Goal: Task Accomplishment & Management: Manage account settings

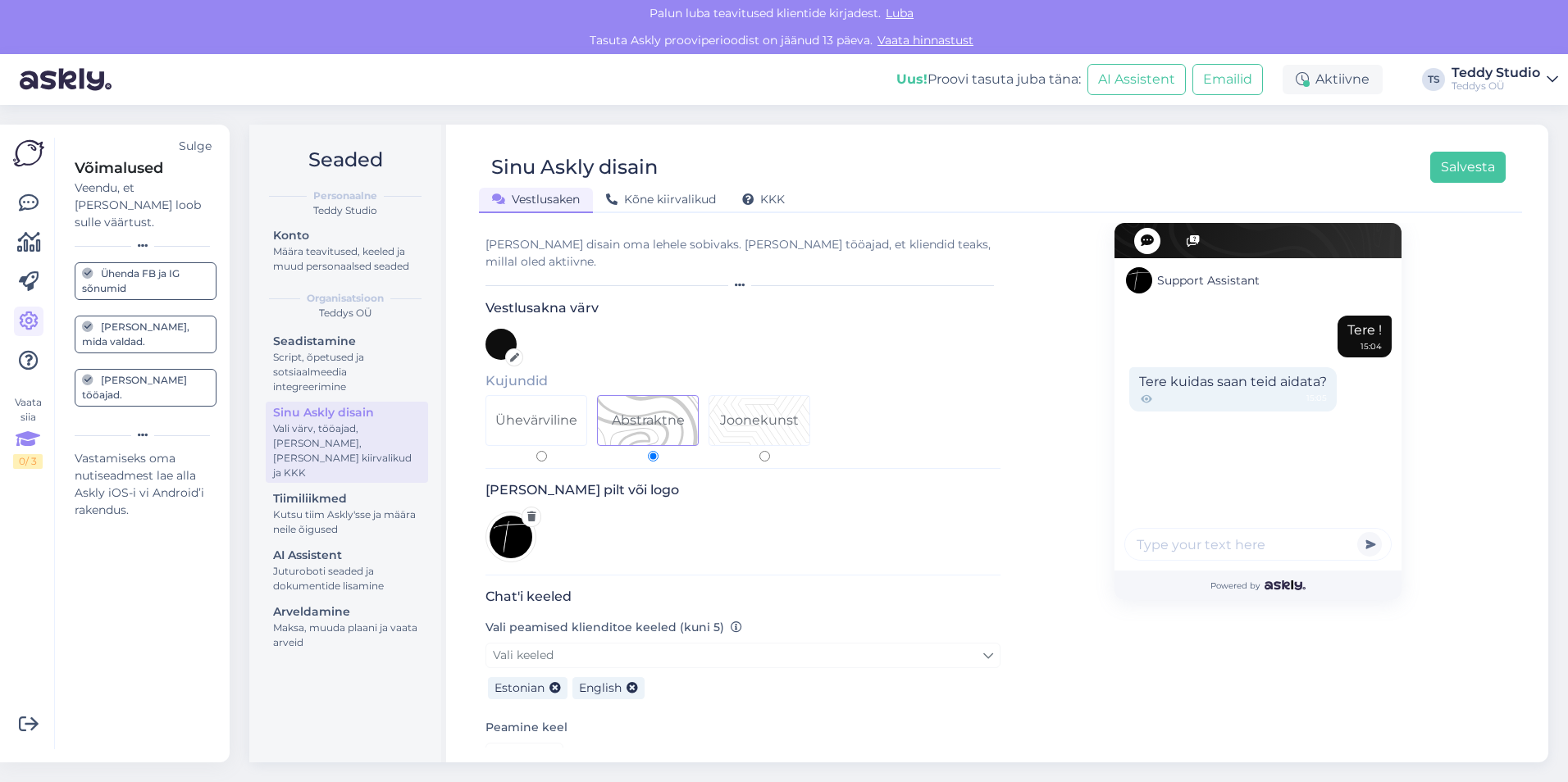
click at [1191, 237] on div at bounding box center [1194, 242] width 27 height 27
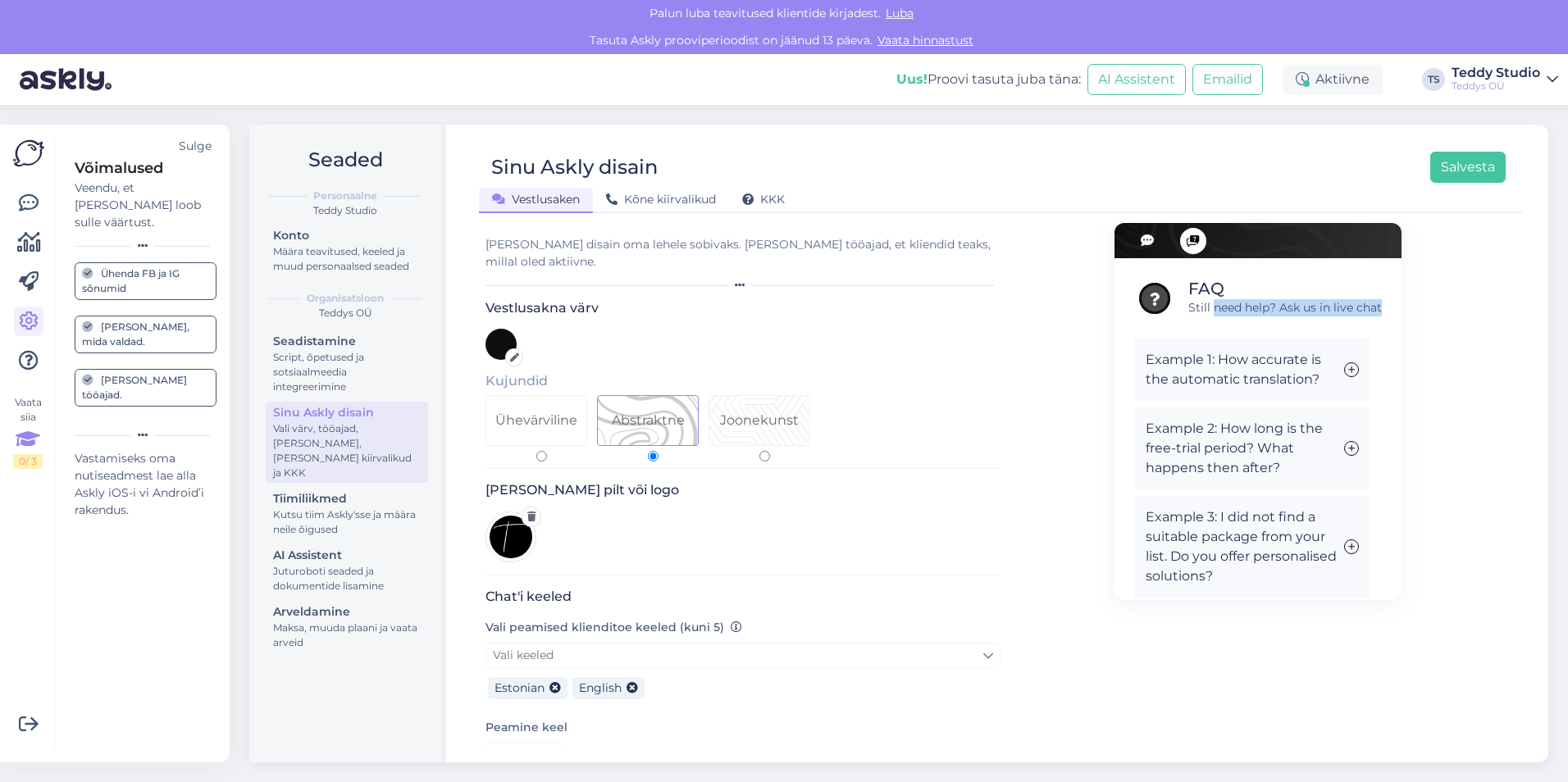
drag, startPoint x: 1208, startPoint y: 303, endPoint x: 1375, endPoint y: 311, distance: 167.2
click at [1375, 311] on div "FAQ Still need help? Ask us in live chat Example 1: How accurate is the automat…" at bounding box center [1258, 457] width 287 height 399
drag, startPoint x: 1375, startPoint y: 311, endPoint x: 1178, endPoint y: 290, distance: 198.1
click at [1178, 290] on div "FAQ Still need help? Ask us in live chat Example 1: How accurate is the automat…" at bounding box center [1258, 457] width 287 height 399
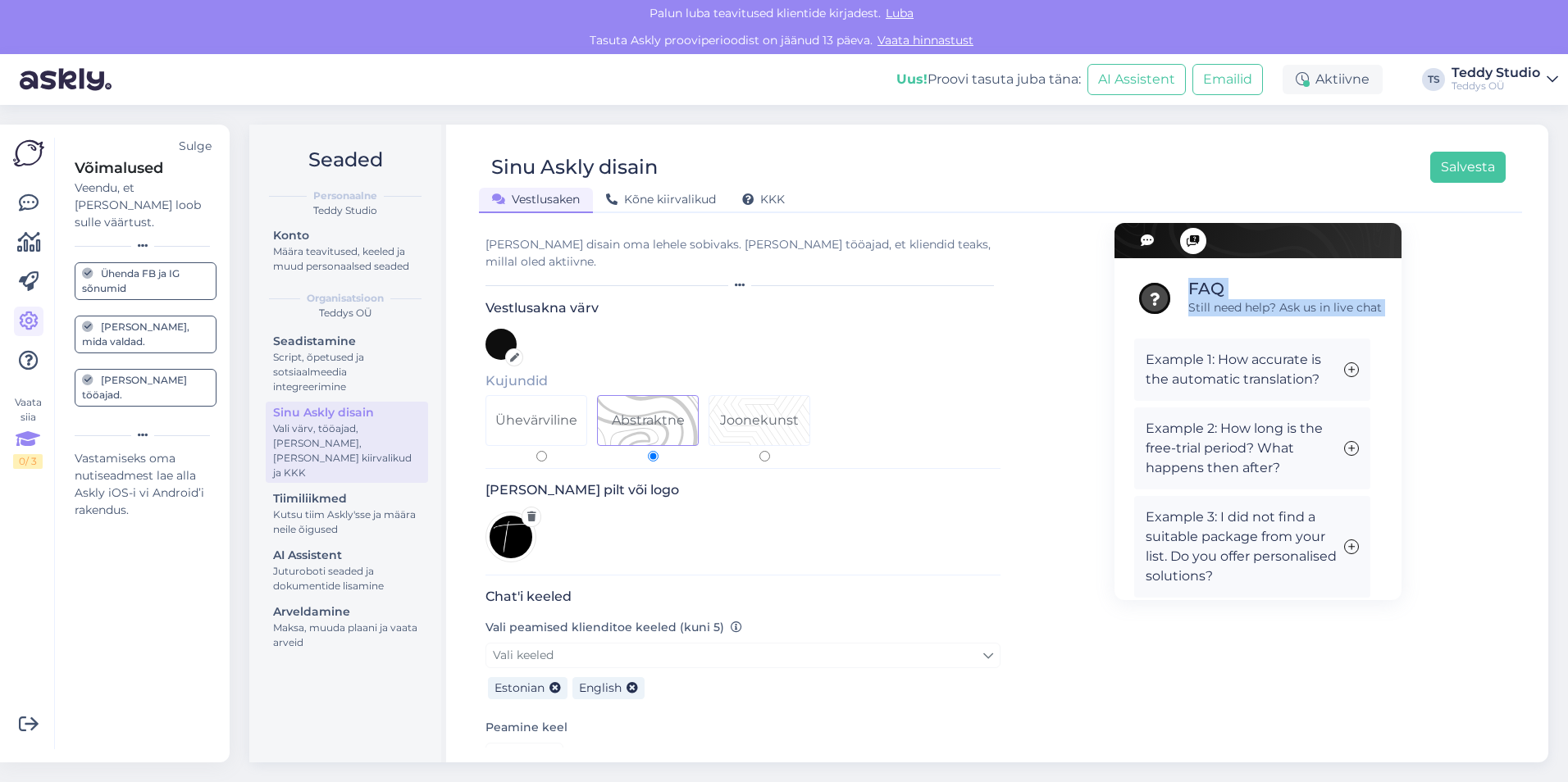
click at [1178, 290] on div "FAQ Still need help? Ask us in live chat" at bounding box center [1258, 298] width 247 height 41
drag, startPoint x: 1181, startPoint y: 288, endPoint x: 1399, endPoint y: 321, distance: 220.5
click at [1399, 321] on div "FAQ Still need help? Ask us in live chat Example 1: How accurate is the automat…" at bounding box center [1258, 707] width 515 height 969
drag, startPoint x: 1399, startPoint y: 321, endPoint x: 1338, endPoint y: 289, distance: 68.9
click at [1338, 289] on div "FAQ" at bounding box center [1285, 289] width 193 height 22
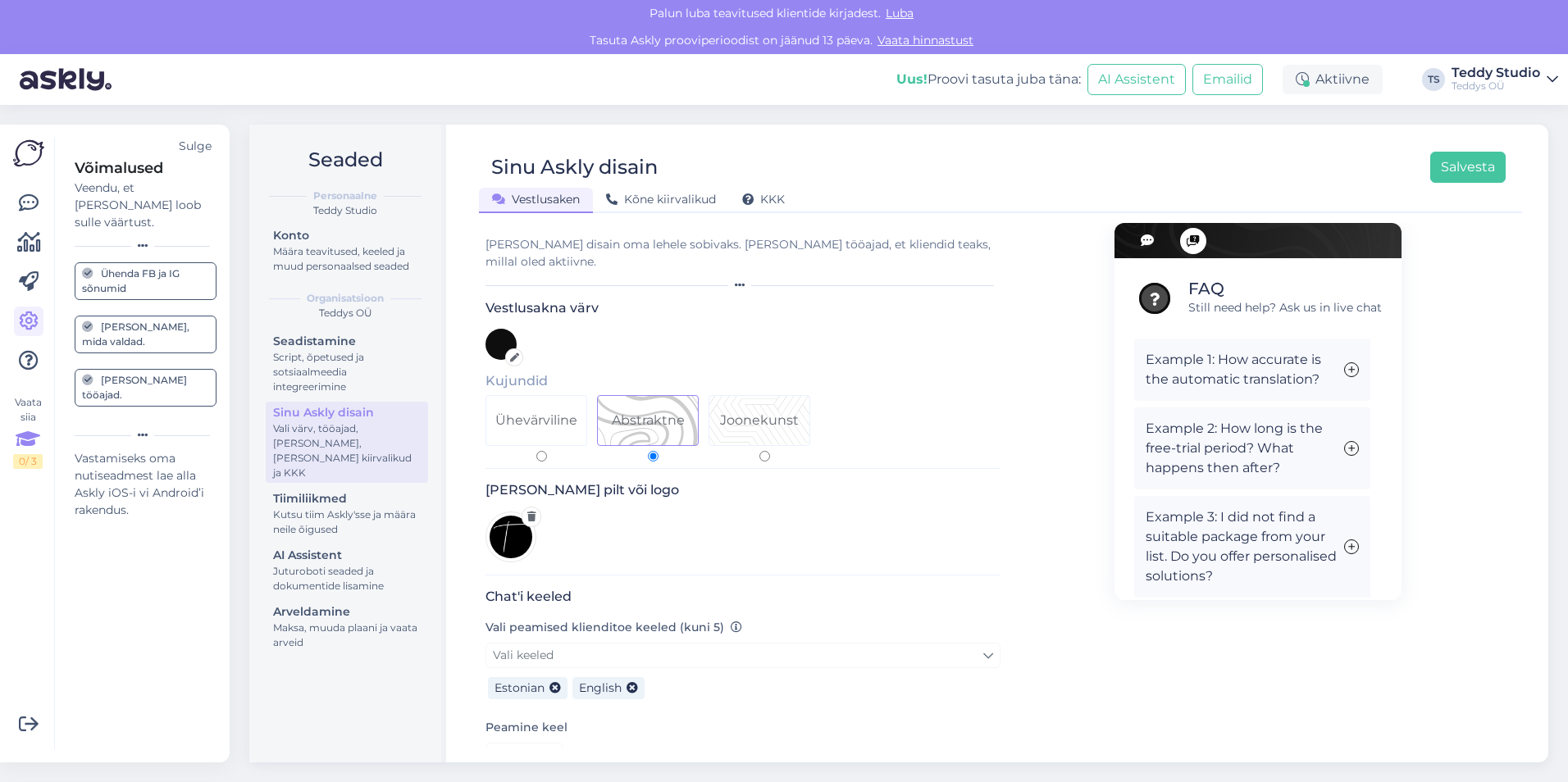
drag, startPoint x: 687, startPoint y: 240, endPoint x: 582, endPoint y: 241, distance: 105.0
click at [687, 241] on div "[PERSON_NAME] disain oma lehele sobivaks. [PERSON_NAME] tööajad, et kliendid te…" at bounding box center [743, 253] width 515 height 34
click at [568, 241] on div "[PERSON_NAME] disain oma lehele sobivaks. [PERSON_NAME] tööajad, et kliendid te…" at bounding box center [743, 253] width 515 height 34
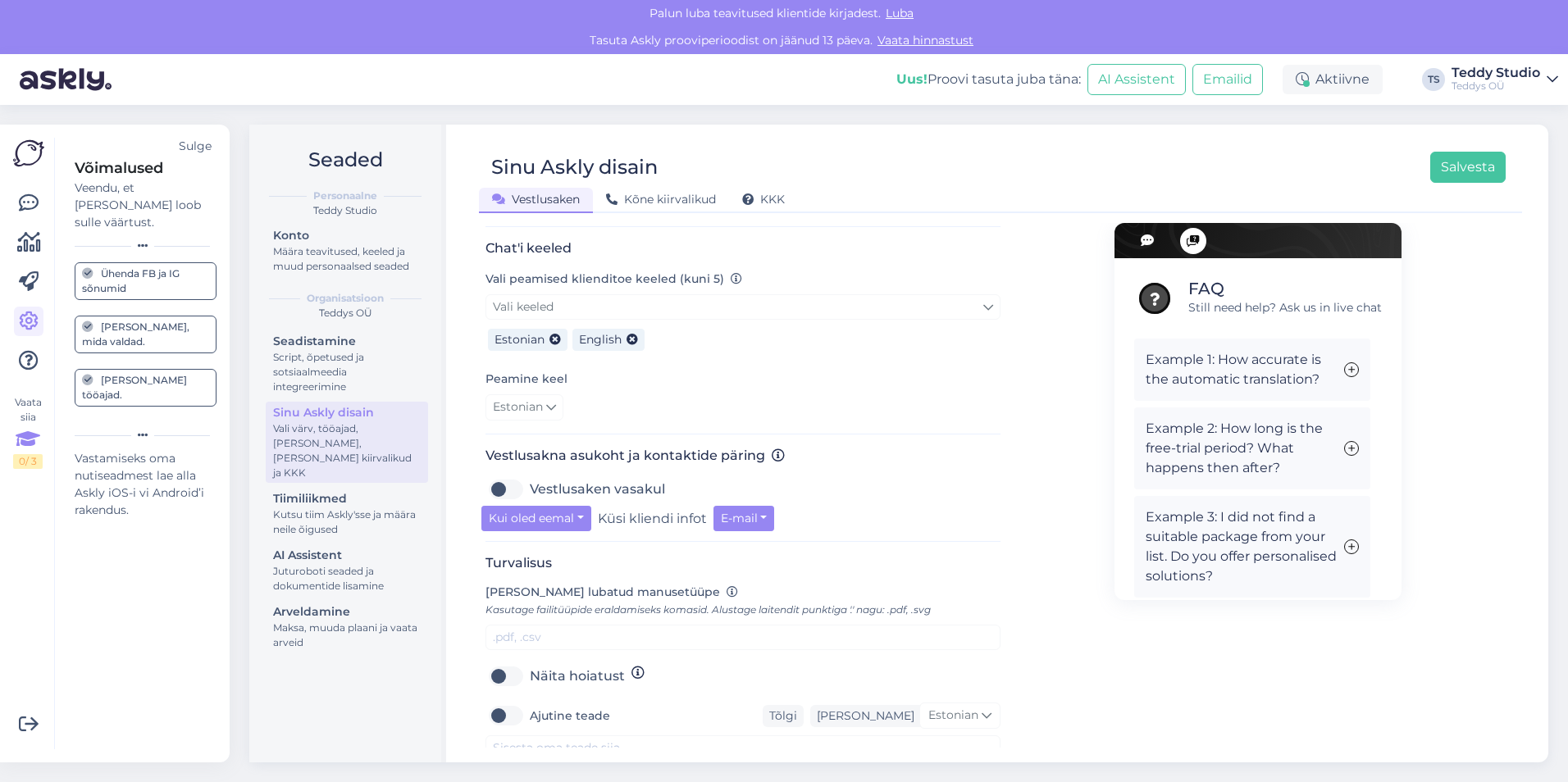
scroll to position [410, 0]
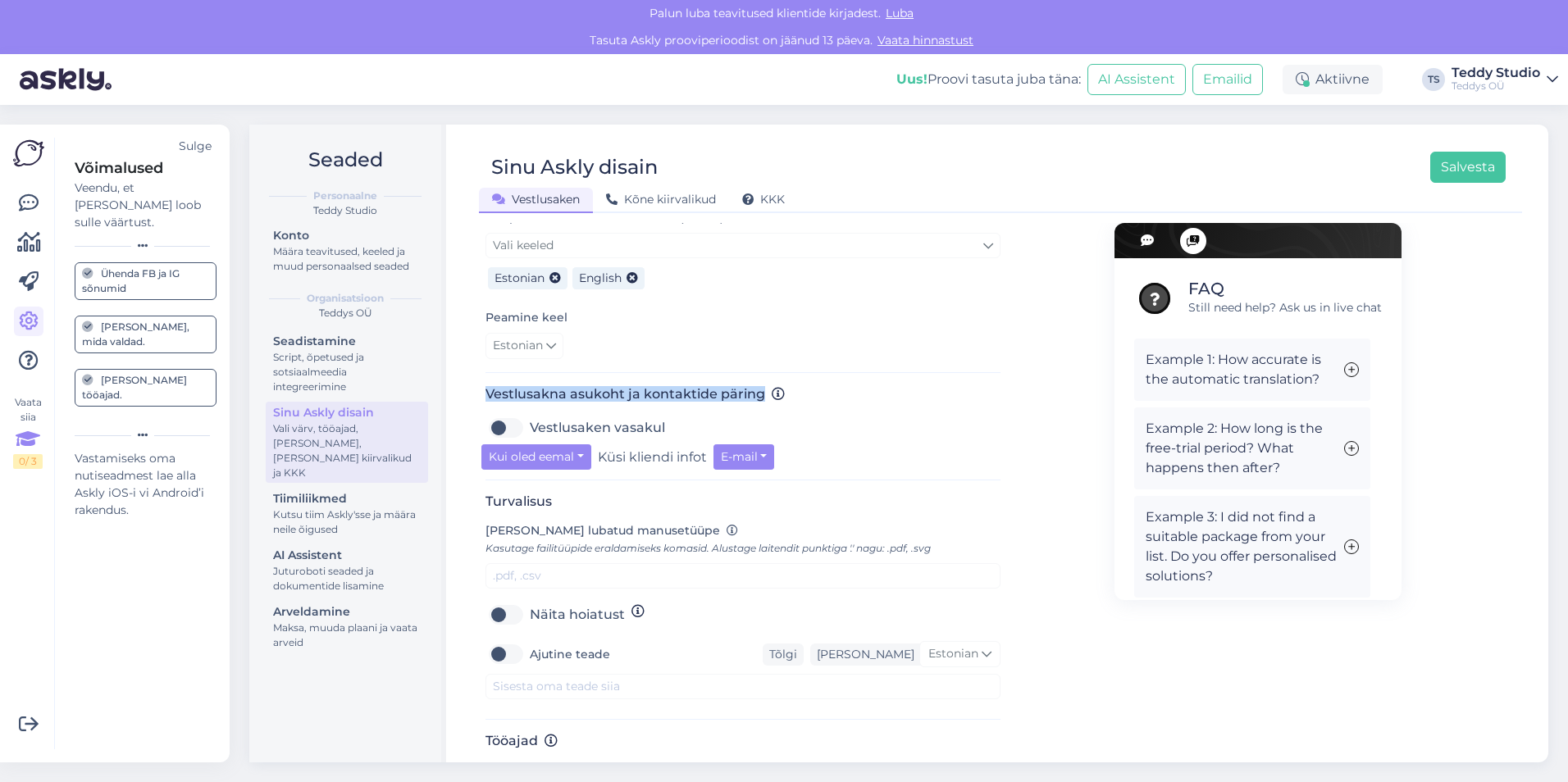
drag, startPoint x: 487, startPoint y: 376, endPoint x: 807, endPoint y: 386, distance: 320.2
click at [807, 386] on div "Vestlusakna asukoht ja kontaktide päring Vestlusaken vasakul Kui oled eemal Küs…" at bounding box center [743, 433] width 515 height 94
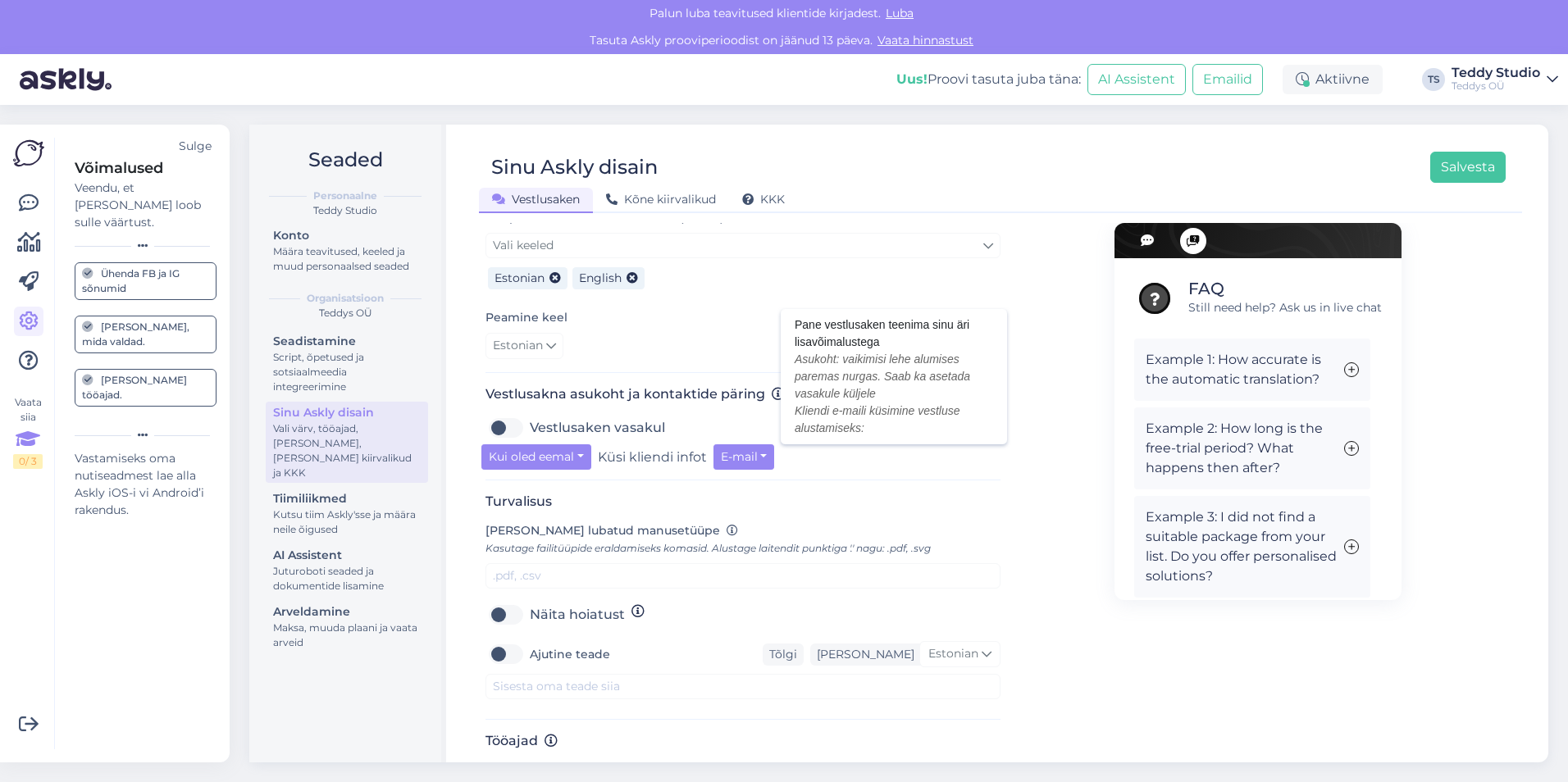
click at [772, 388] on icon at bounding box center [778, 395] width 13 height 13
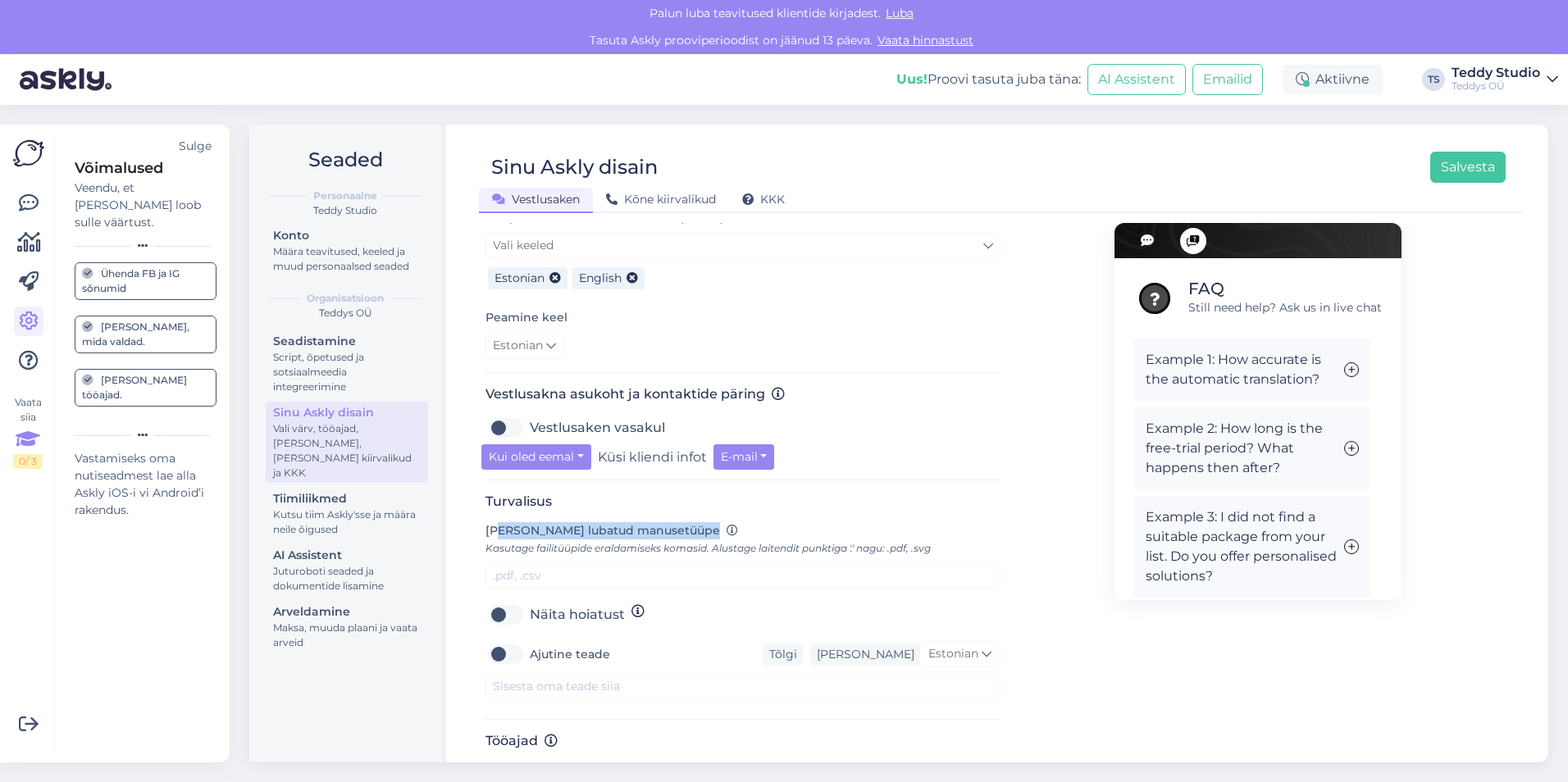
drag, startPoint x: 497, startPoint y: 519, endPoint x: 687, endPoint y: 511, distance: 190.2
click at [687, 522] on label "[PERSON_NAME] lubatud manusetüüpe Kasutage failitüüpide eraldamiseks komasid. A…" at bounding box center [708, 539] width 446 height 34
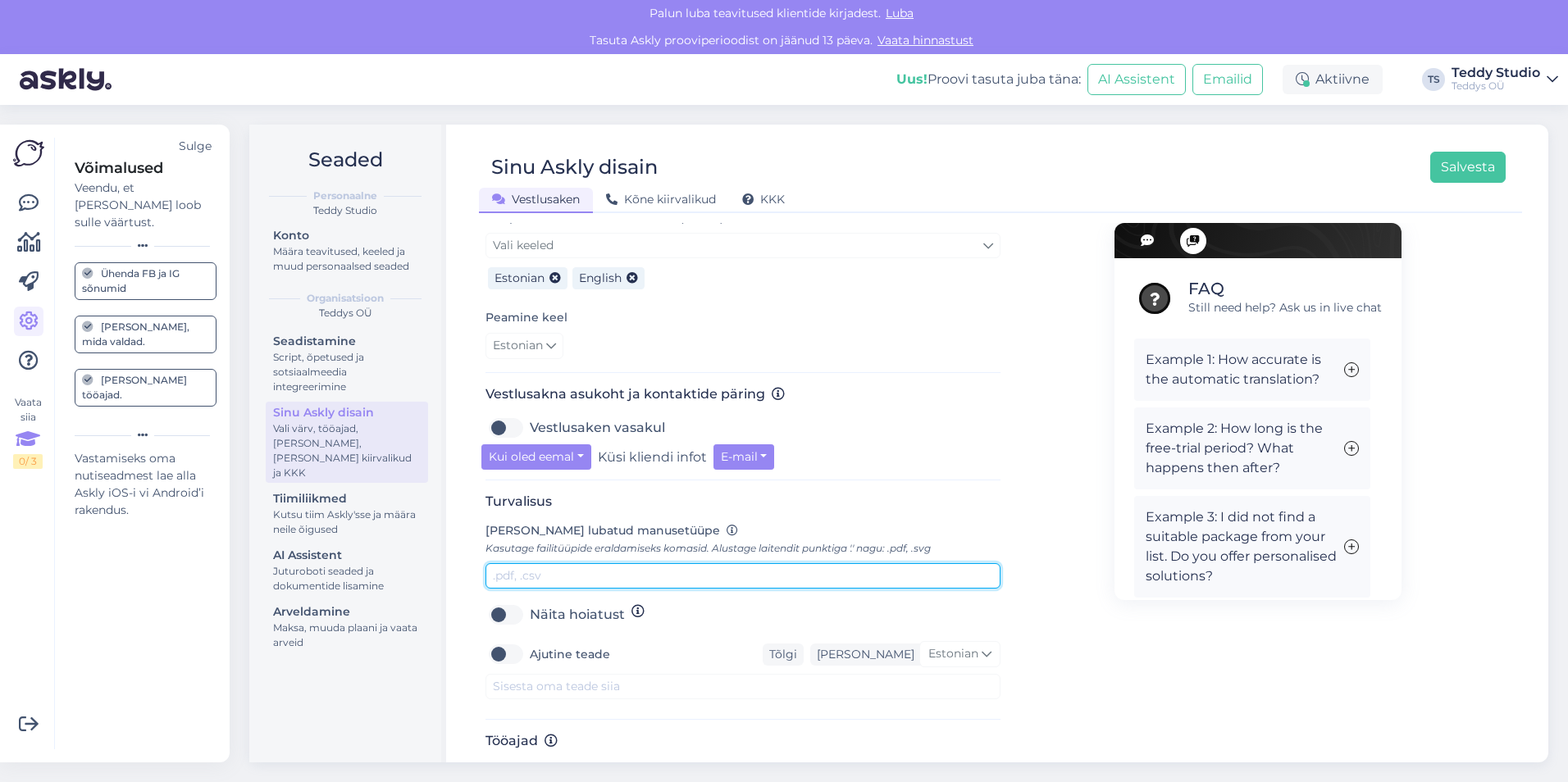
click at [550, 563] on input "text" at bounding box center [743, 575] width 515 height 26
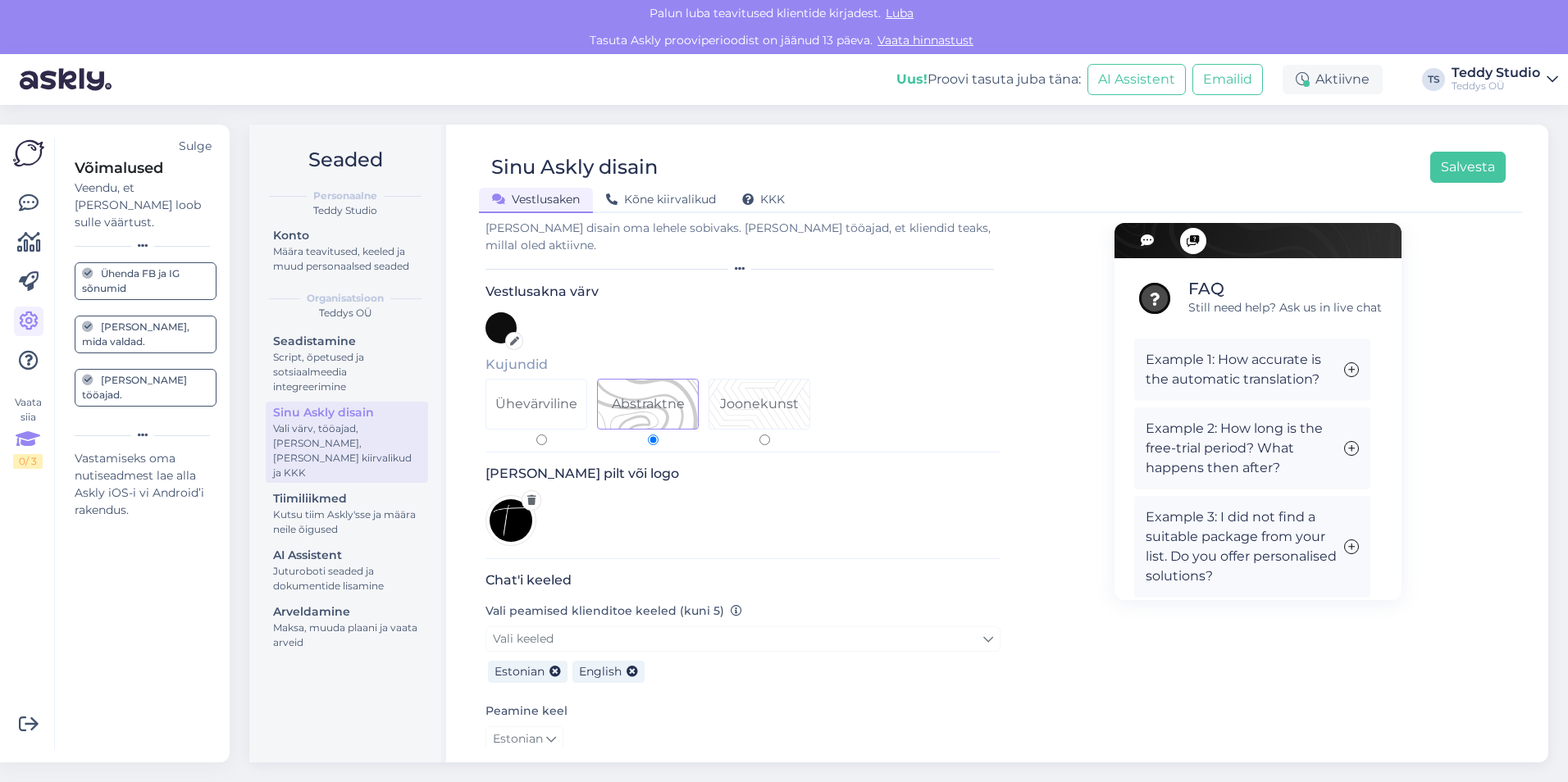
scroll to position [0, 0]
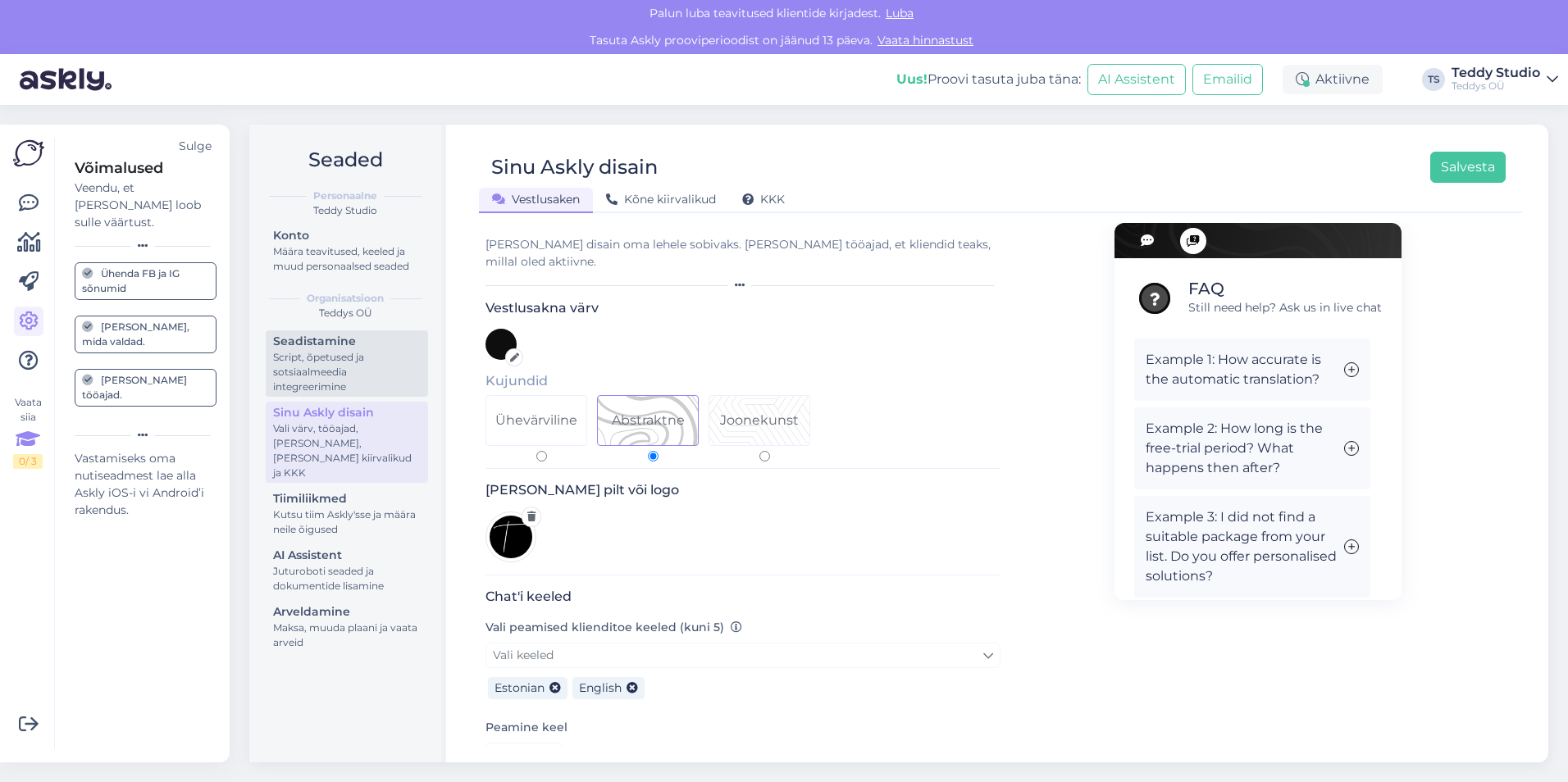
click at [368, 366] on div "Script, õpetused ja sotsiaalmeedia integreerimine" at bounding box center [347, 371] width 147 height 44
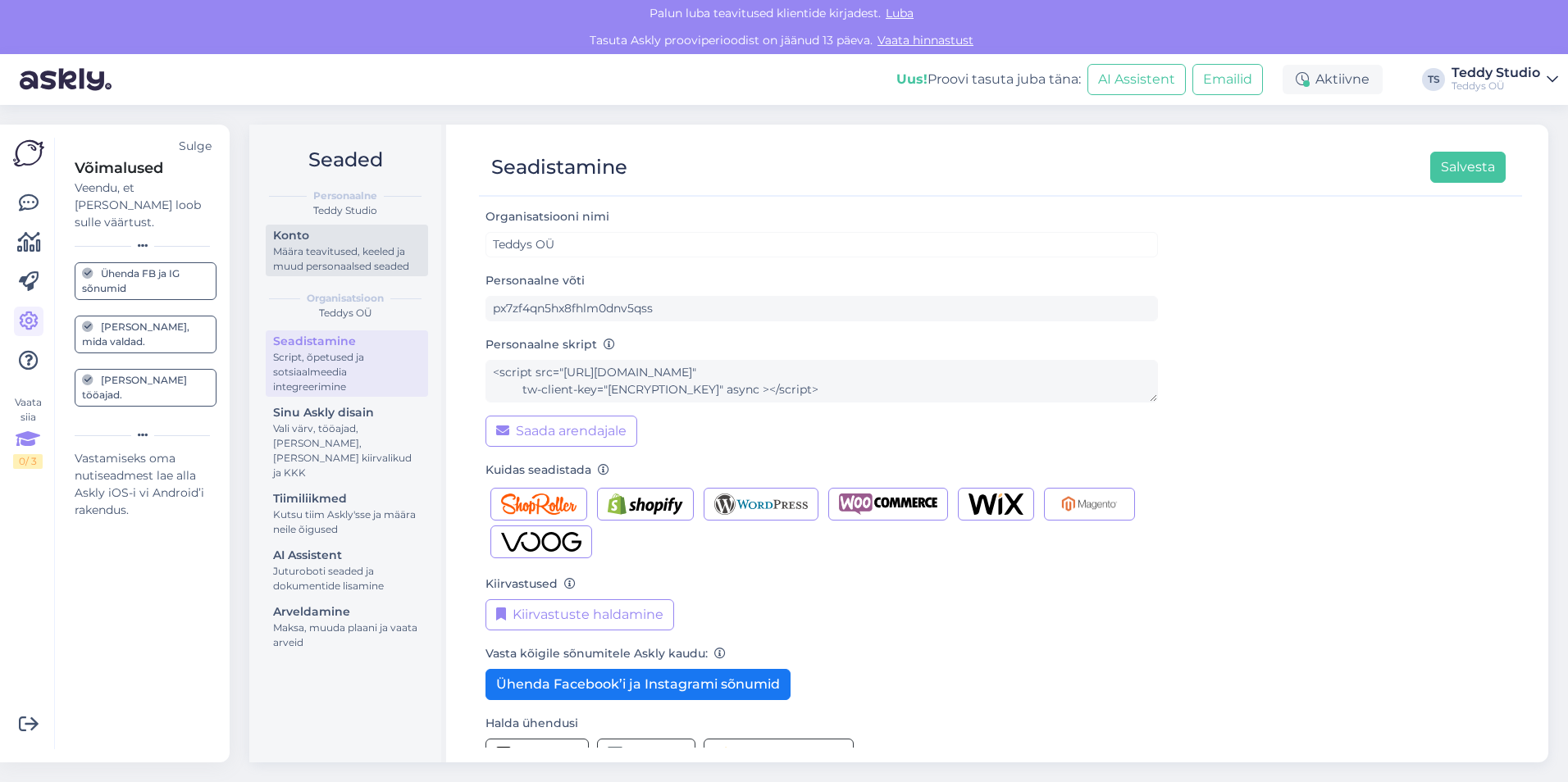
click at [359, 268] on div "Määra teavitused, keeled ja muud personaalsed seaded" at bounding box center [347, 258] width 147 height 29
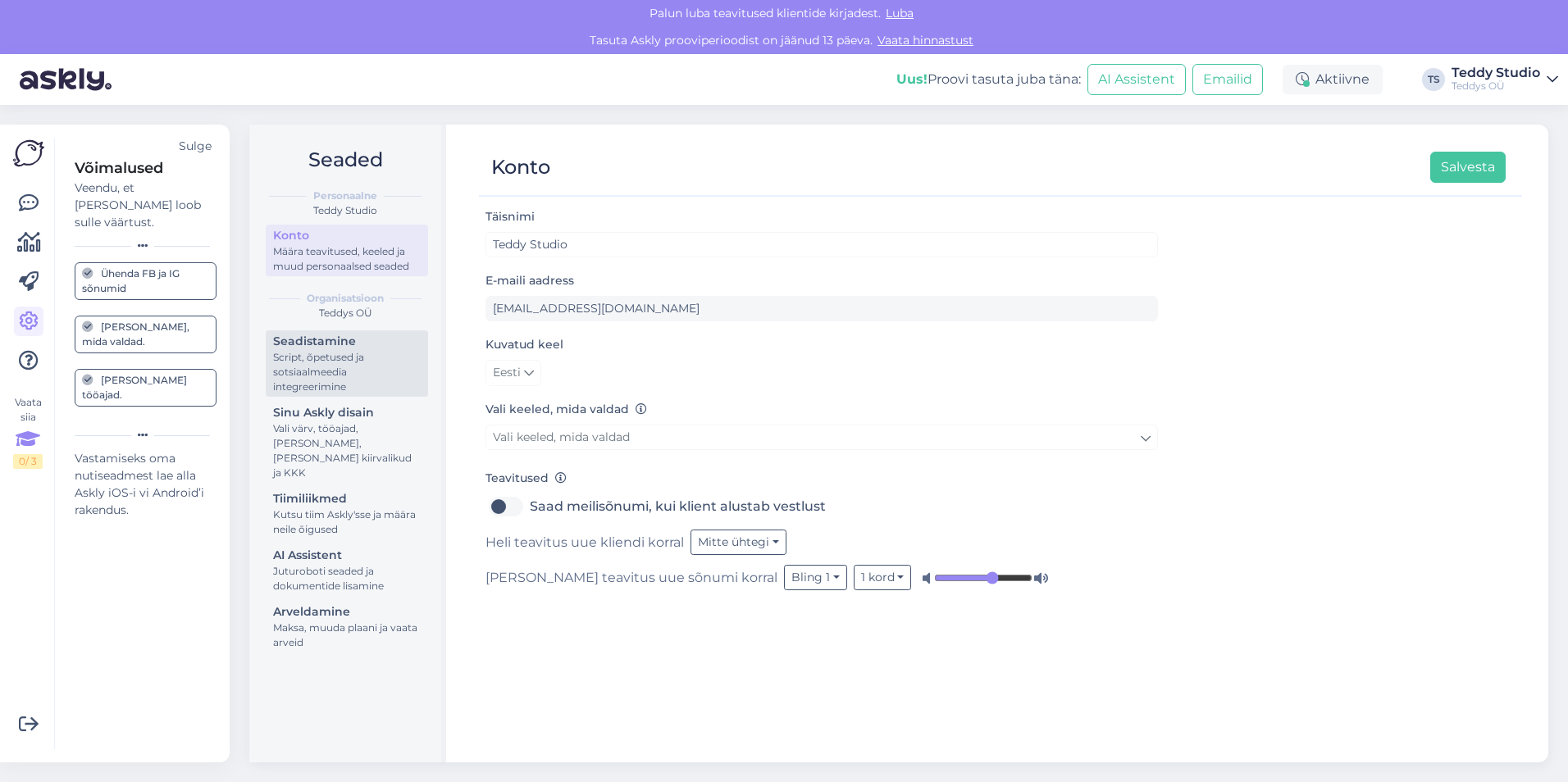
click at [382, 351] on div "Script, õpetused ja sotsiaalmeedia integreerimine" at bounding box center [347, 371] width 147 height 44
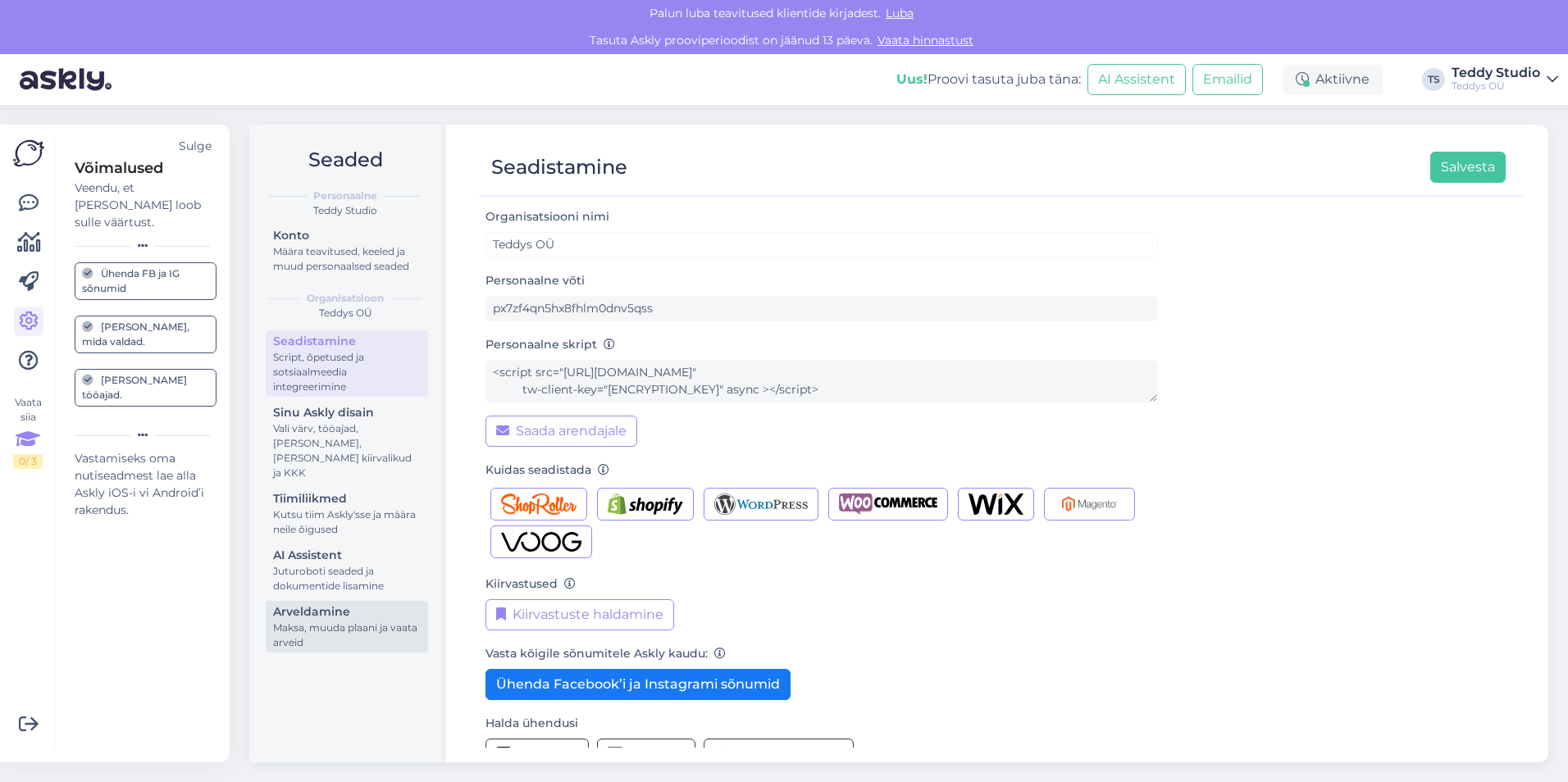
click at [343, 620] on div "Maksa, muuda plaani ja vaata arveid" at bounding box center [347, 635] width 147 height 29
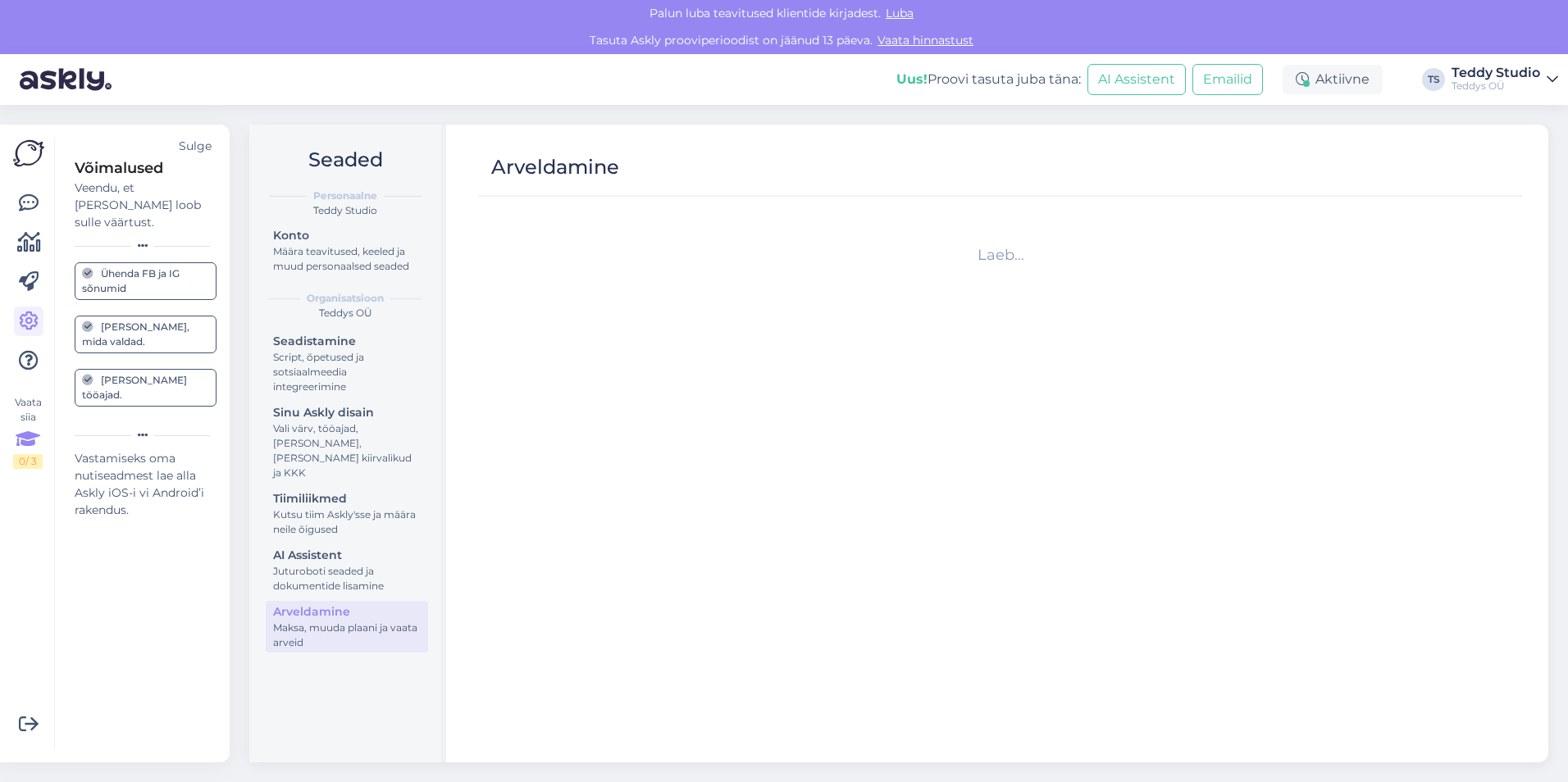
click at [24, 165] on img at bounding box center [28, 152] width 31 height 31
click at [35, 137] on img at bounding box center [28, 152] width 31 height 31
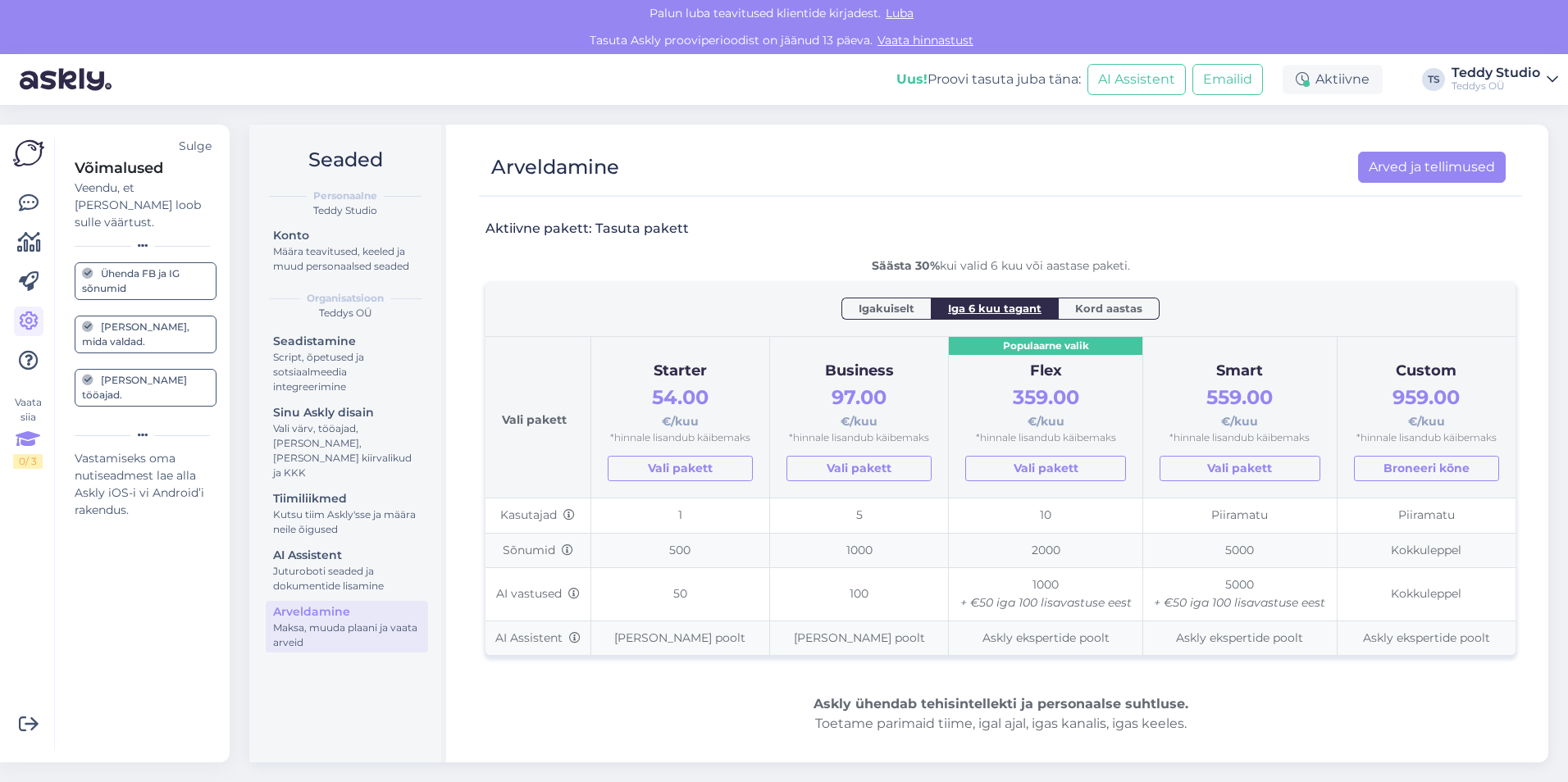
click at [27, 224] on div at bounding box center [28, 281] width 29 height 187
click at [28, 198] on icon at bounding box center [29, 203] width 20 height 20
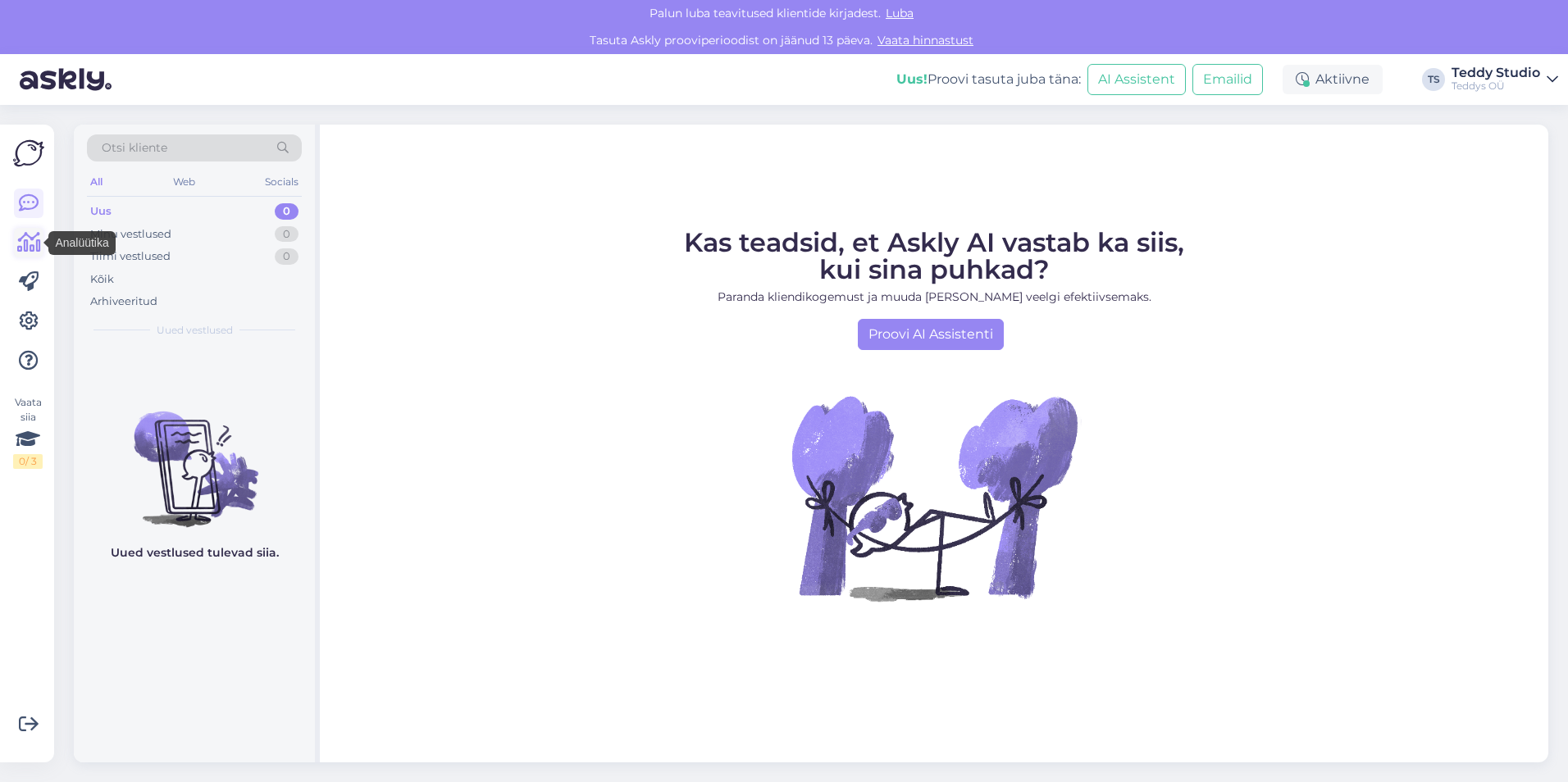
click at [31, 248] on icon at bounding box center [29, 243] width 24 height 20
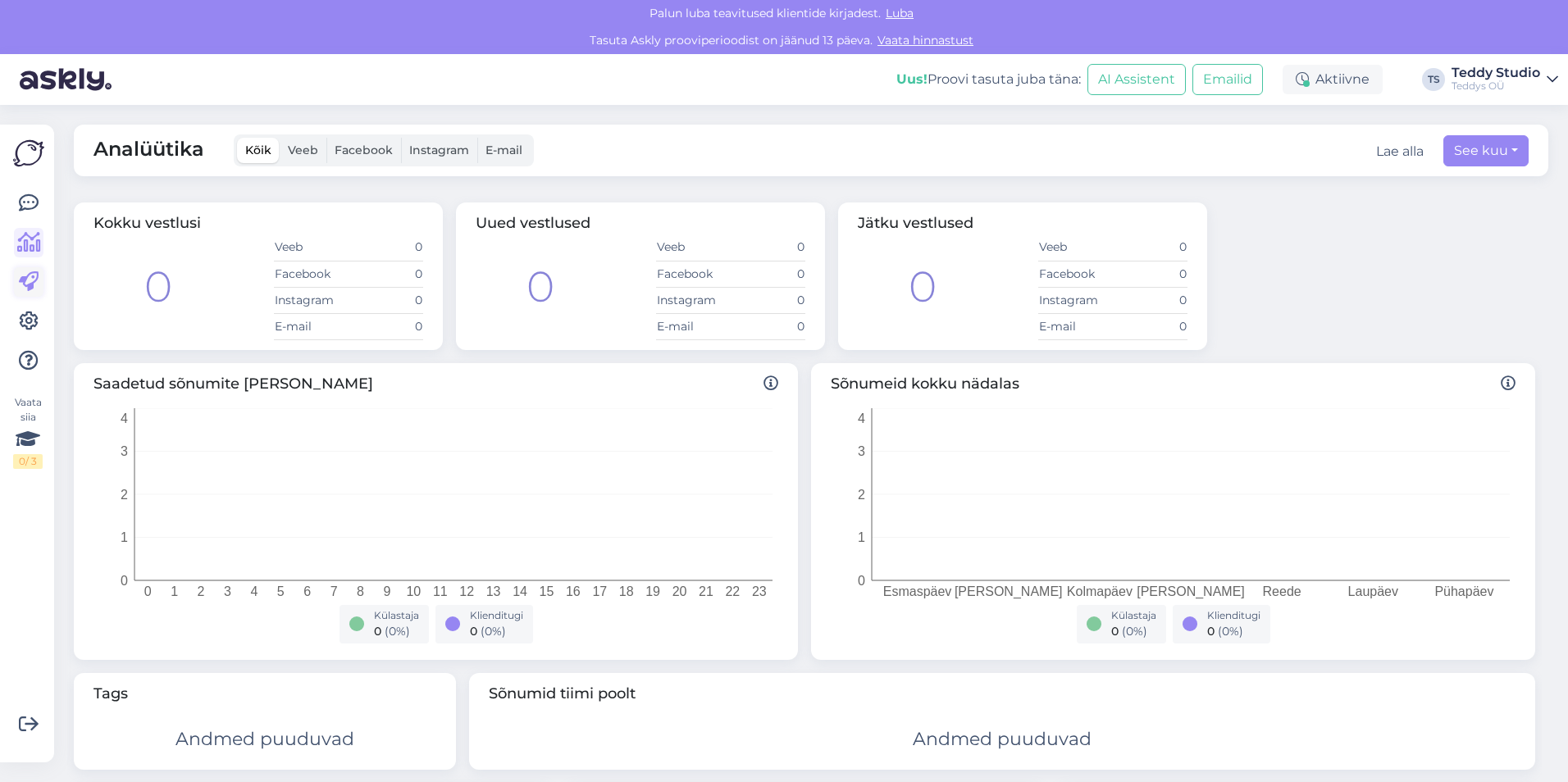
click at [30, 281] on icon at bounding box center [29, 282] width 20 height 20
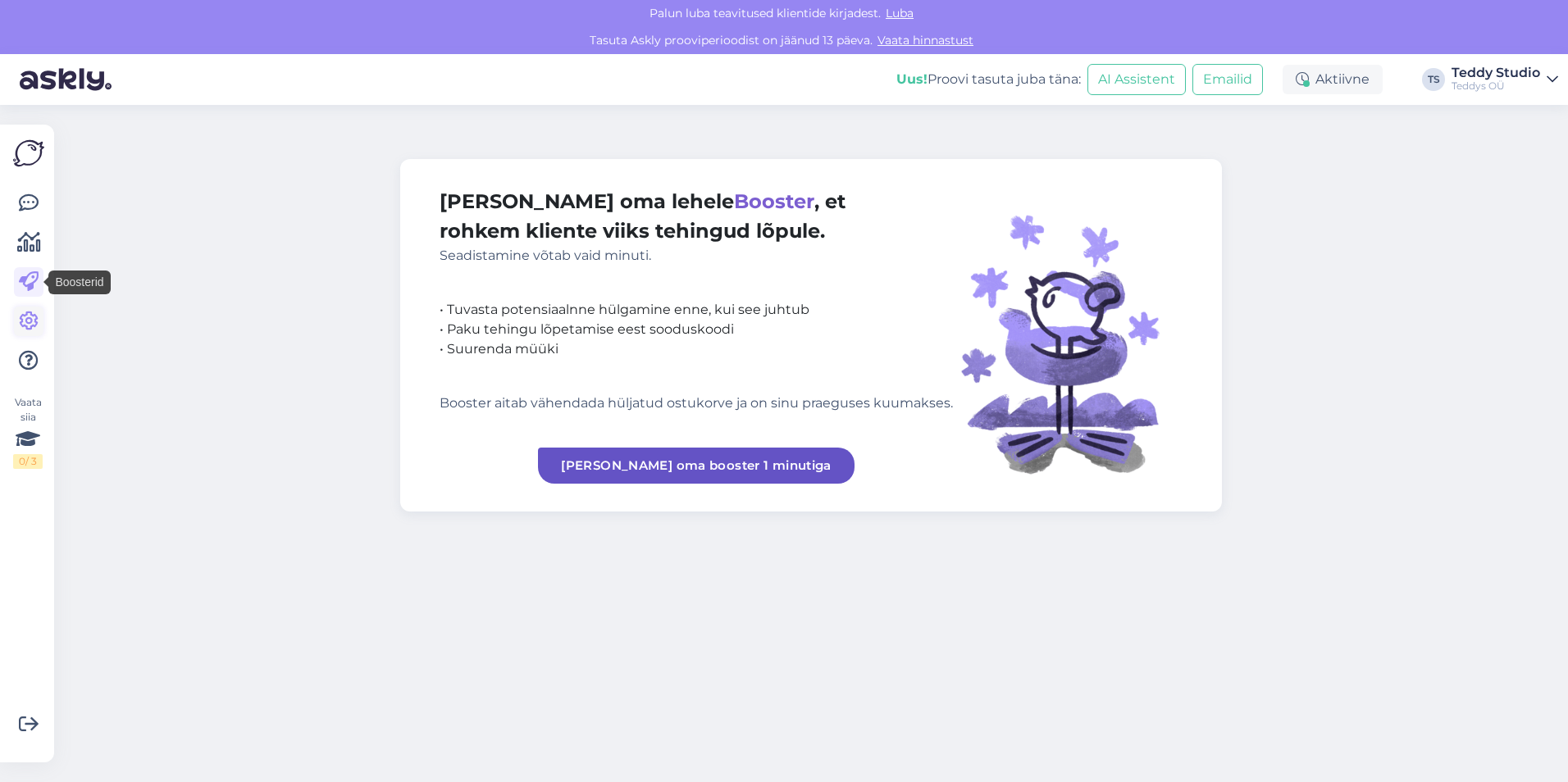
click at [32, 323] on icon at bounding box center [29, 321] width 20 height 20
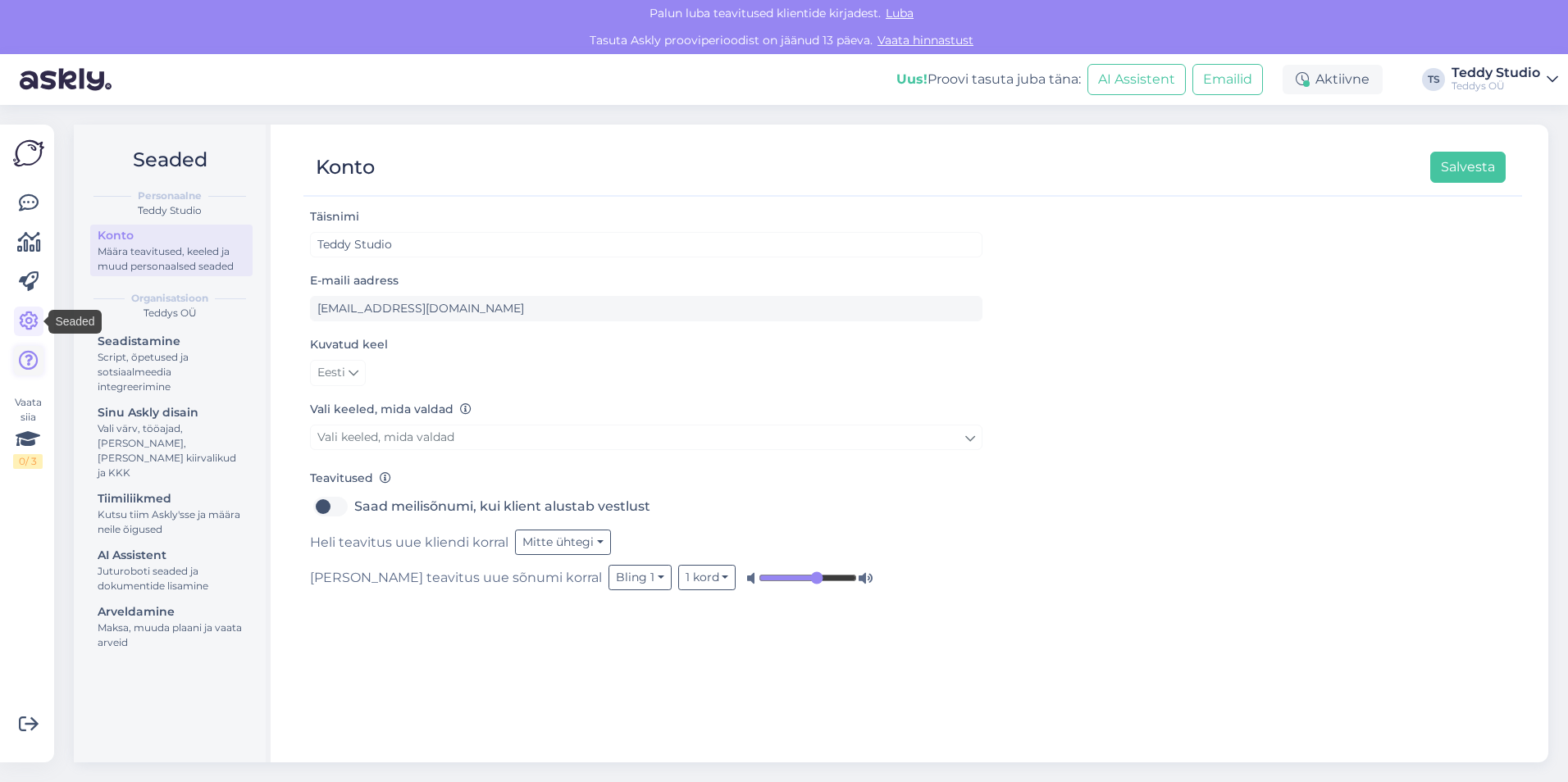
click at [32, 356] on icon at bounding box center [29, 361] width 20 height 20
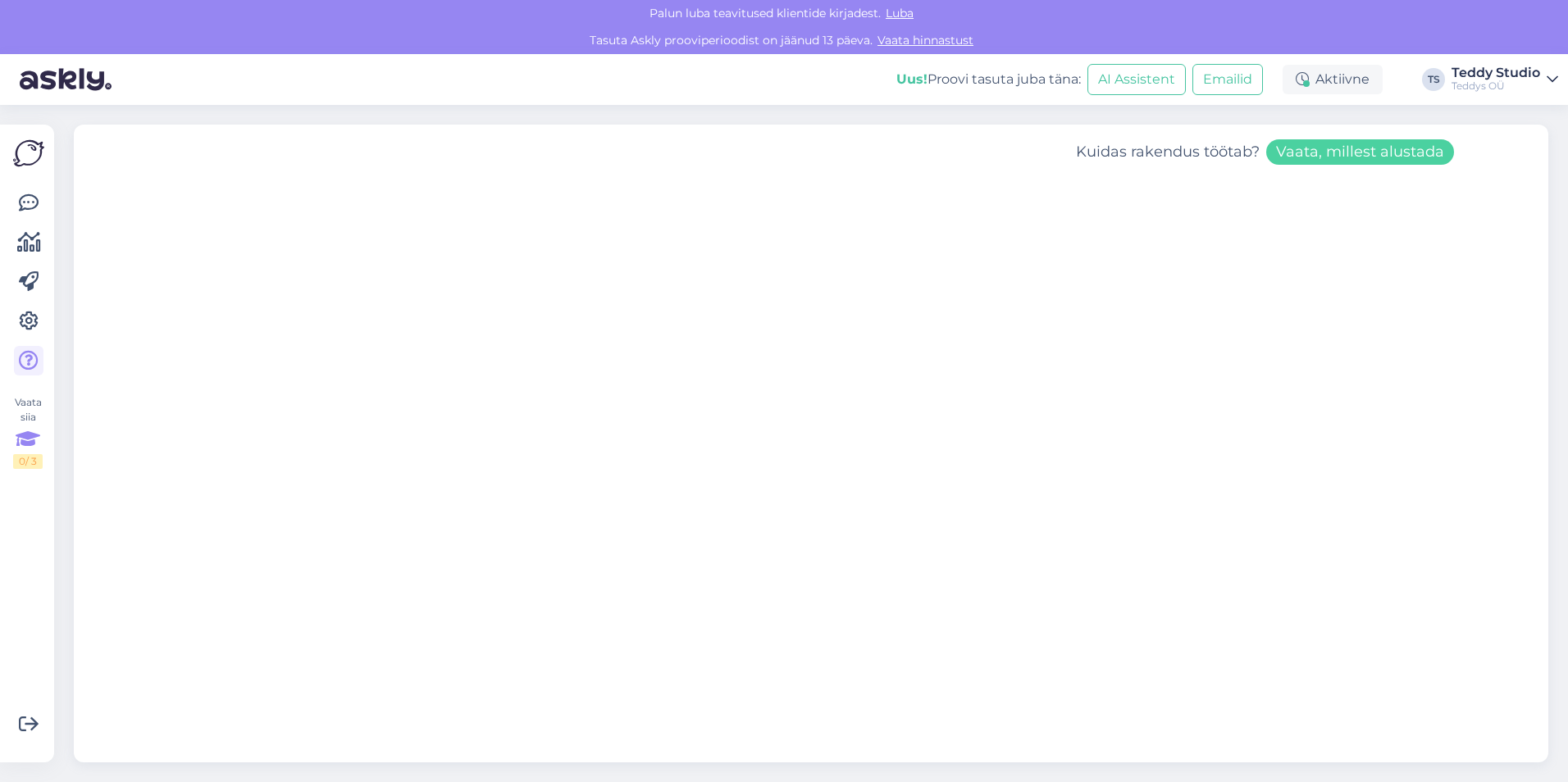
click at [29, 432] on icon at bounding box center [28, 439] width 25 height 29
